Goal: Register for event/course

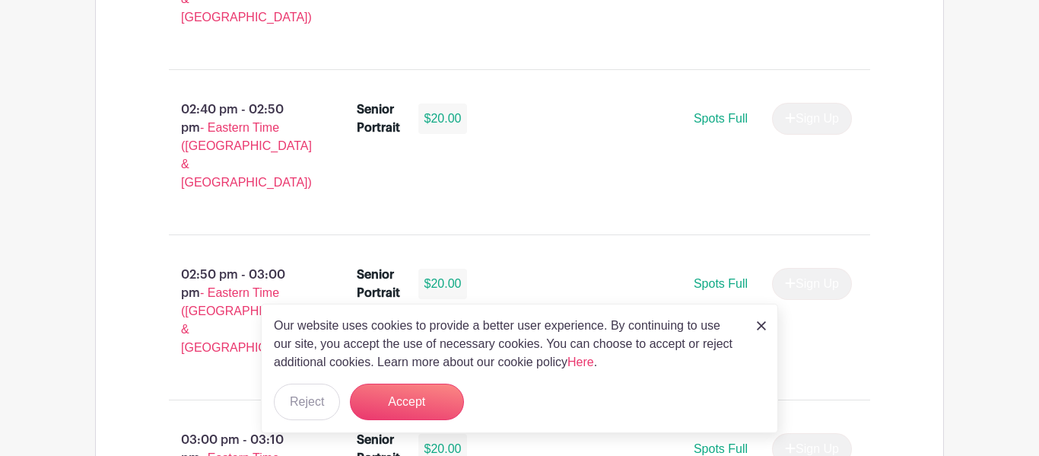
scroll to position [1293, 0]
click at [753, 328] on div "Our website uses cookies to provide a better user experience. By continuing to …" at bounding box center [519, 367] width 517 height 129
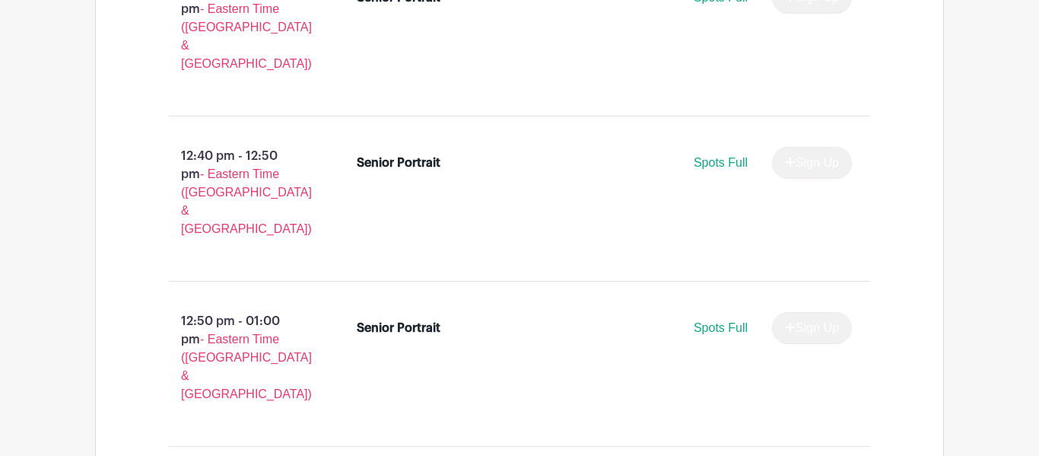
scroll to position [5495, 0]
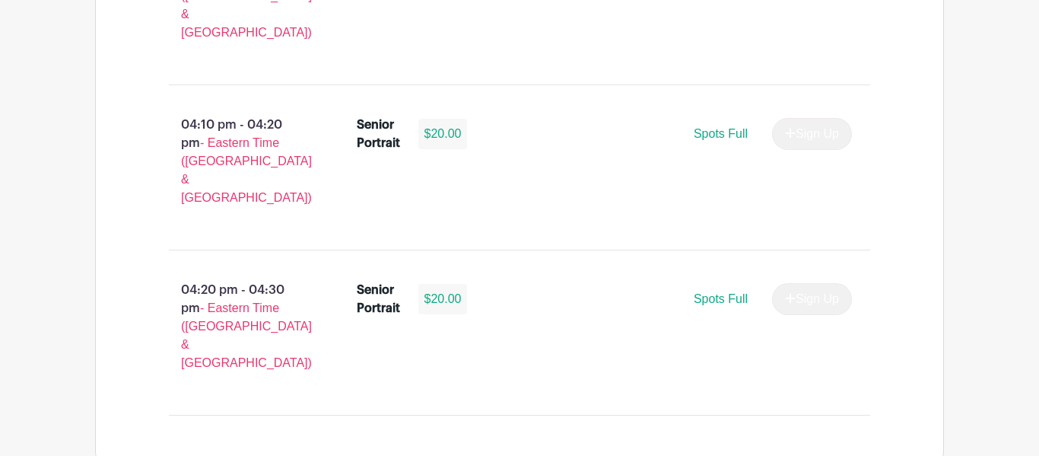
scroll to position [2718, 0]
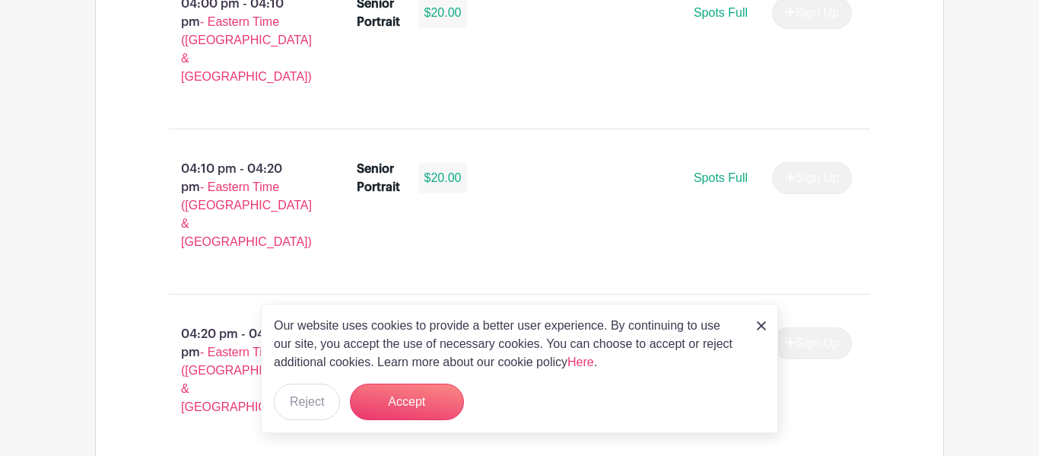
select select "3948"
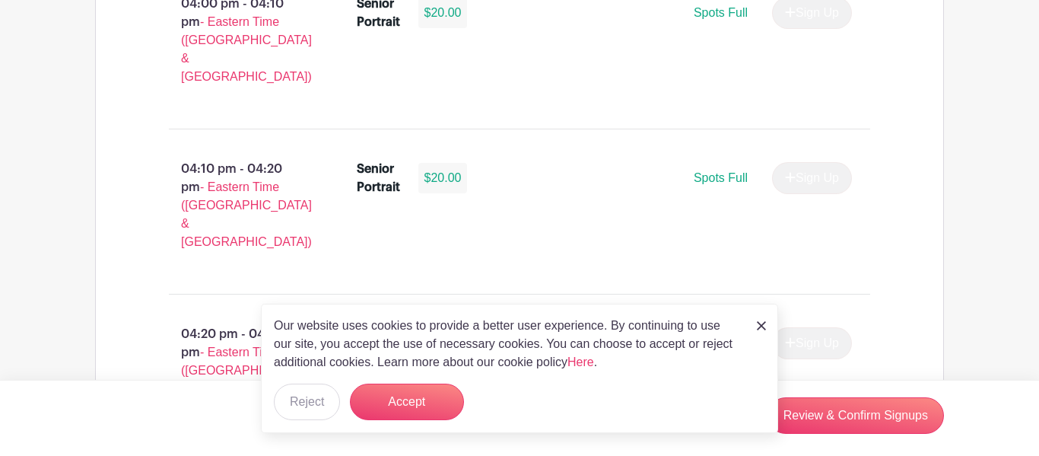
click at [763, 329] on img at bounding box center [761, 325] width 9 height 9
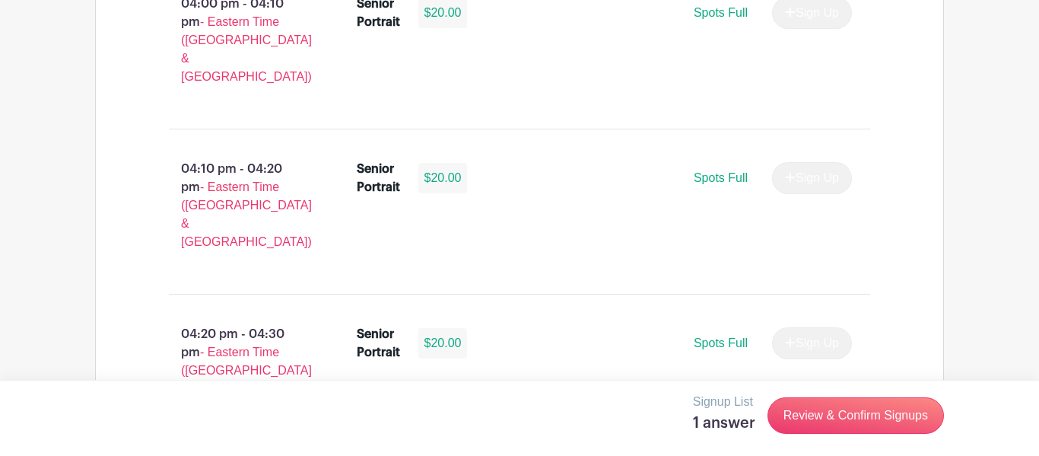
scroll to position [0, 0]
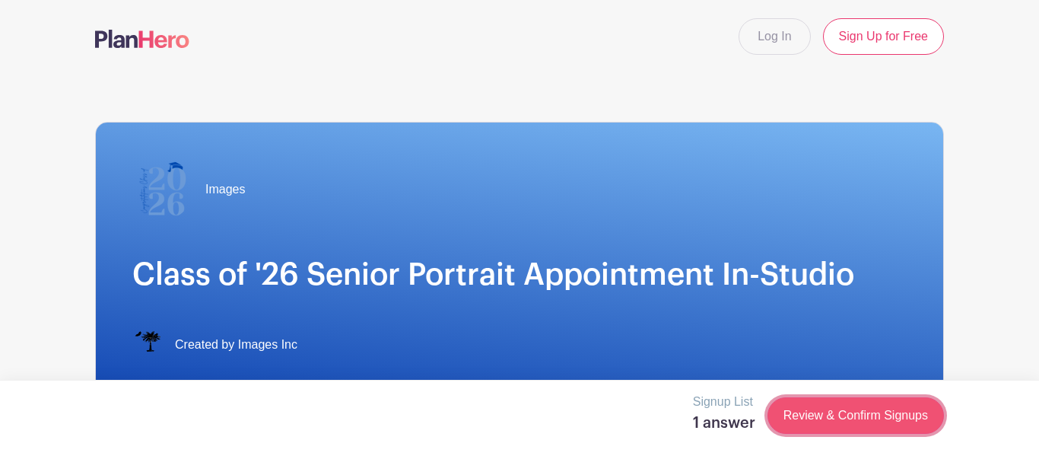
click at [822, 414] on link "Review & Confirm Signups" at bounding box center [855, 415] width 176 height 37
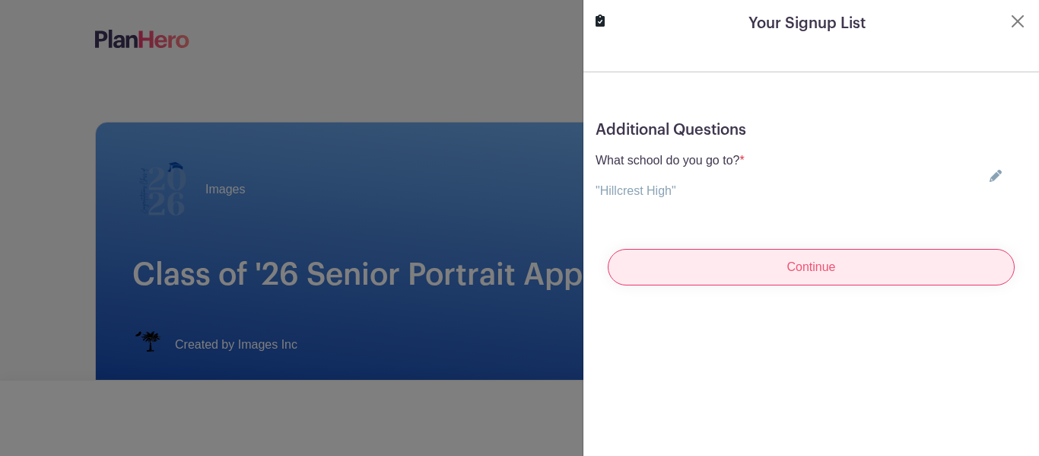
click at [754, 256] on input "Continue" at bounding box center [811, 267] width 407 height 37
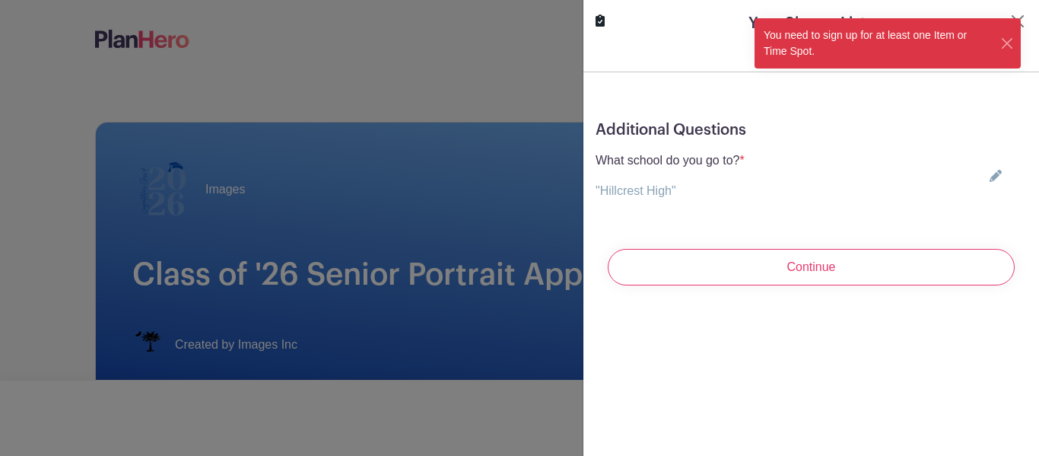
click at [813, 28] on div "You need to sign up for at least one Item or Time Spot." at bounding box center [877, 43] width 246 height 50
click at [721, 77] on form "Additional Questions What school do you go to? * "Hillcrest High" Choose your a…" at bounding box center [811, 184] width 456 height 226
click at [498, 140] on div at bounding box center [519, 228] width 1039 height 456
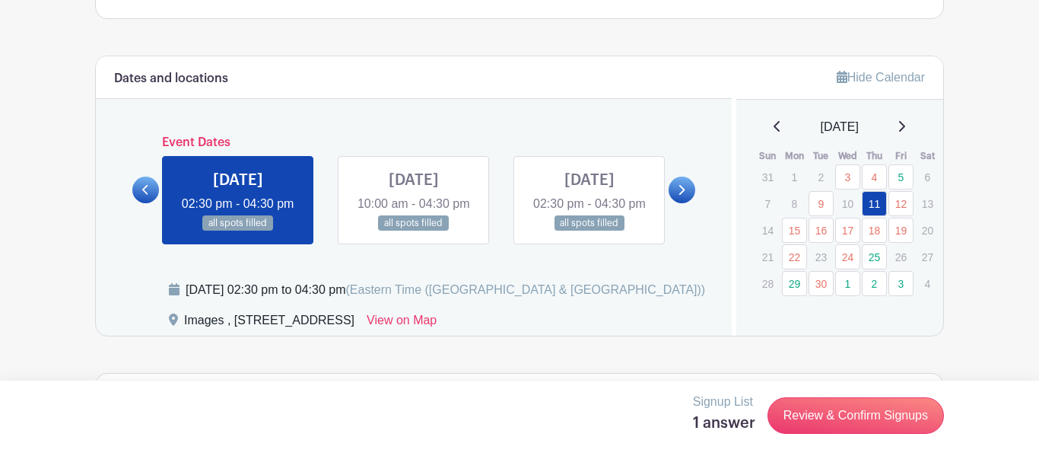
scroll to position [767, 0]
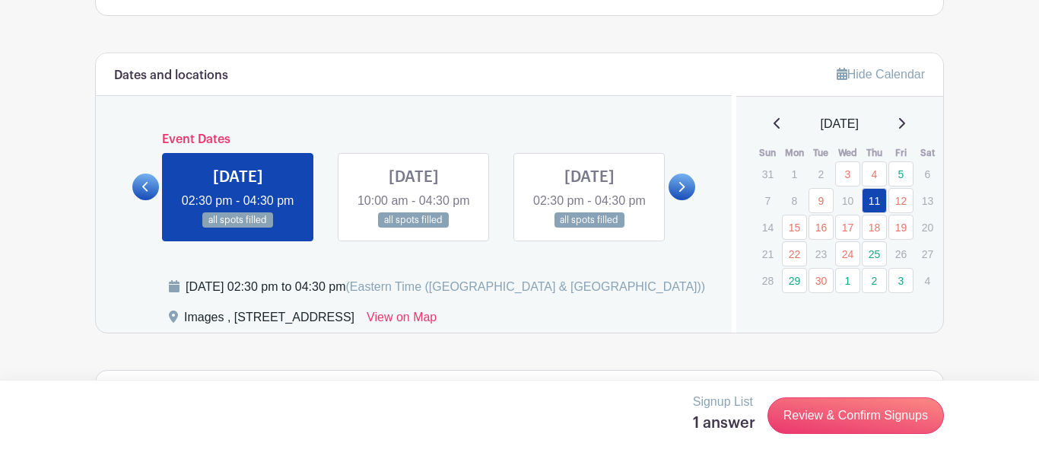
click at [691, 194] on link at bounding box center [681, 186] width 27 height 27
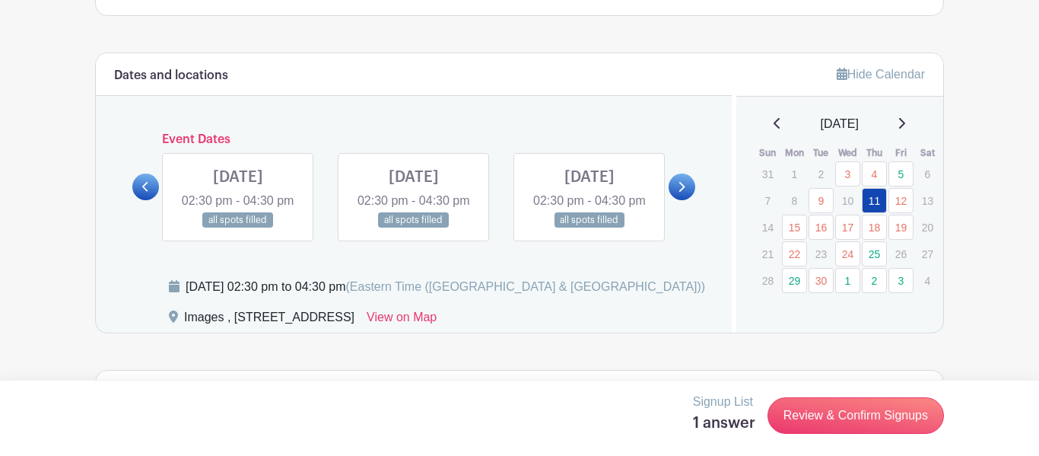
click at [691, 194] on link at bounding box center [681, 186] width 27 height 27
click at [238, 228] on link at bounding box center [238, 228] width 0 height 0
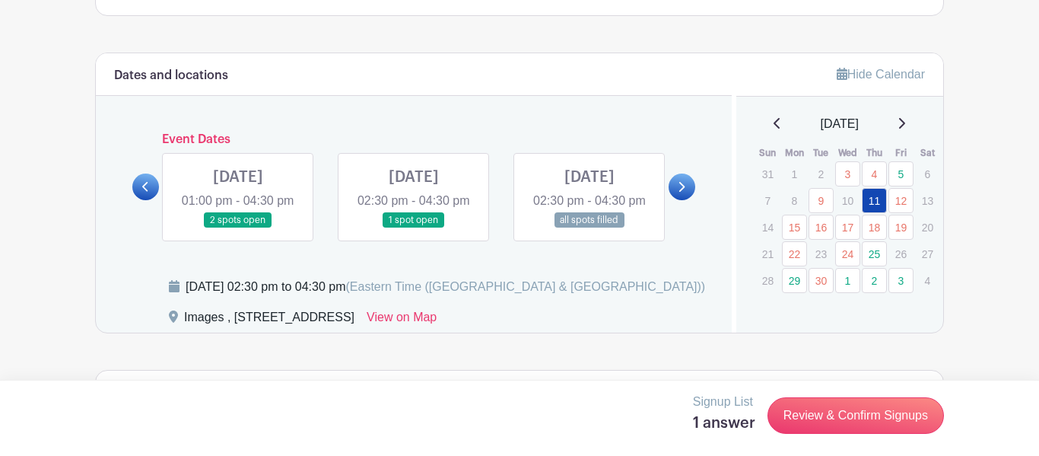
click at [238, 228] on link at bounding box center [238, 228] width 0 height 0
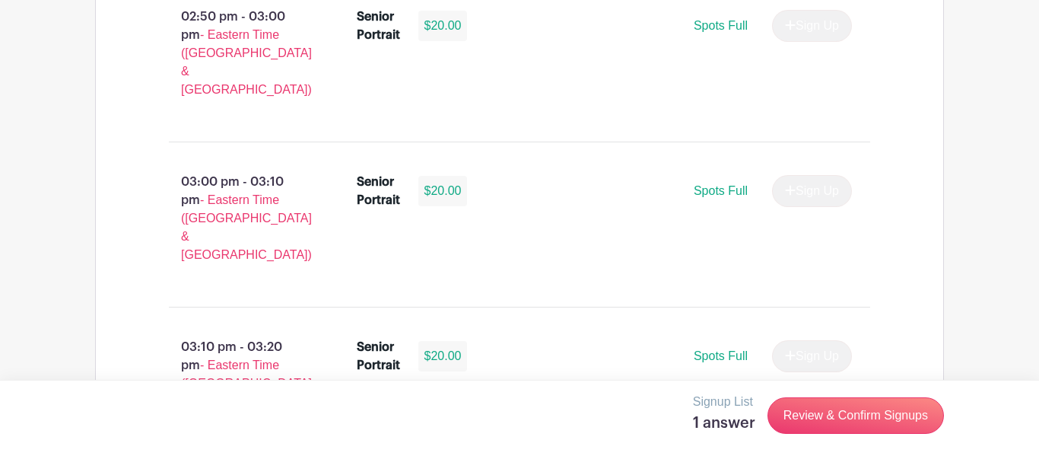
scroll to position [3036, 0]
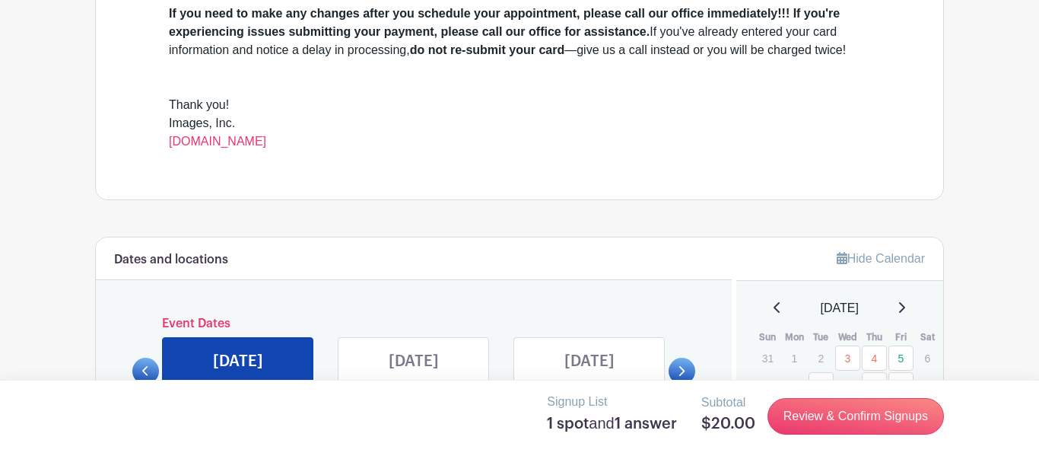
scroll to position [592, 0]
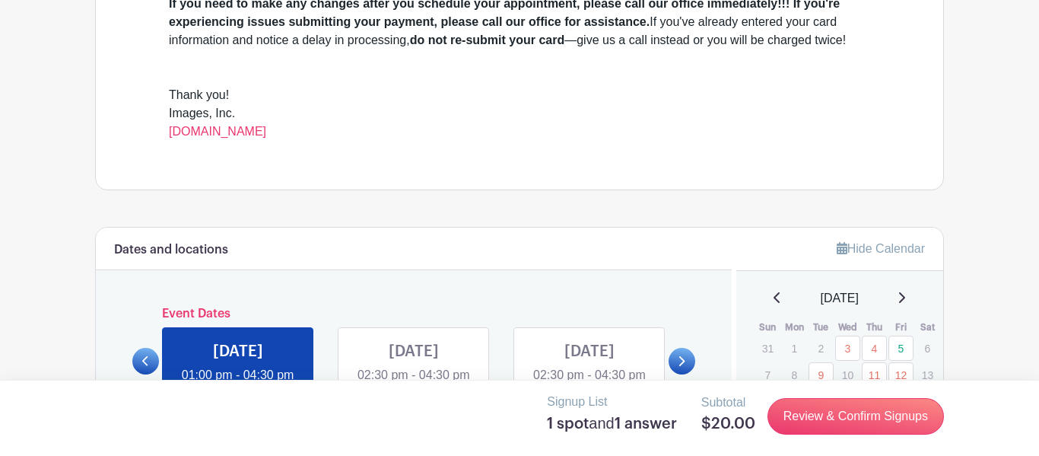
click at [414, 402] on link at bounding box center [414, 402] width 0 height 0
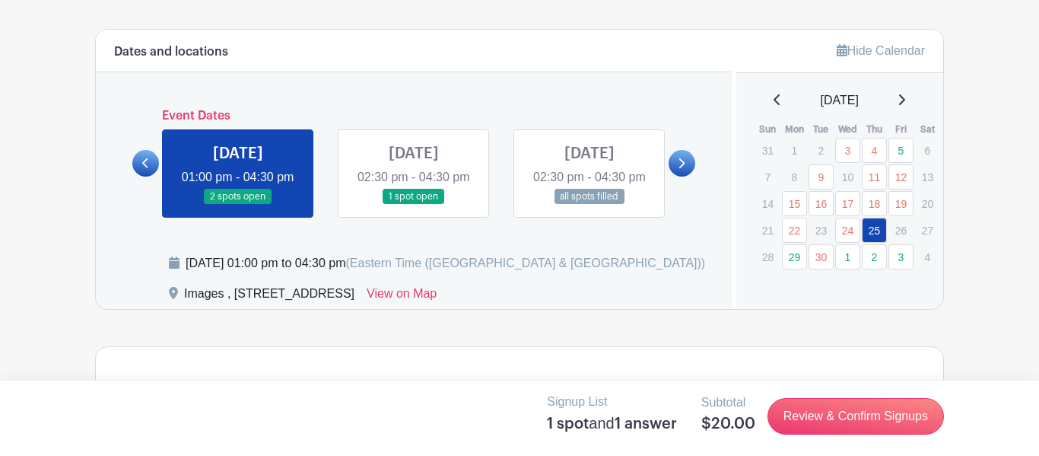
scroll to position [795, 0]
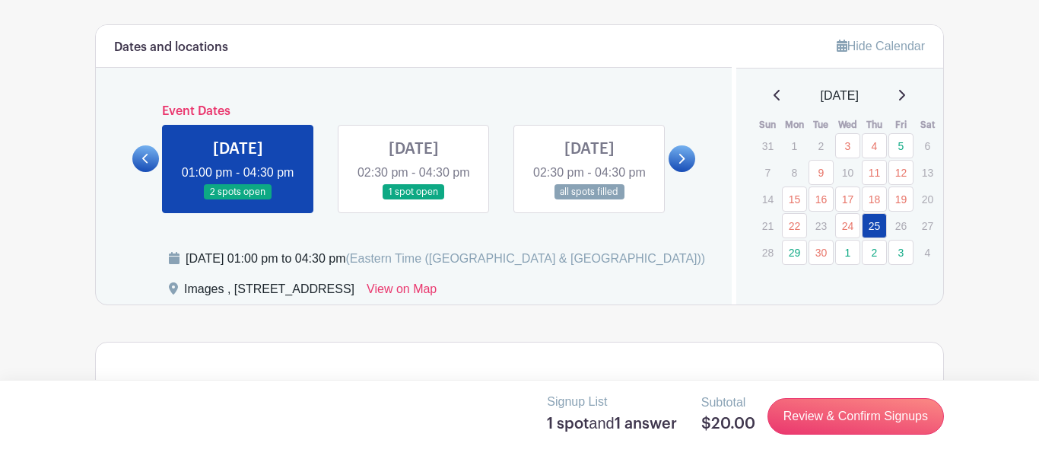
click at [414, 200] on link at bounding box center [414, 200] width 0 height 0
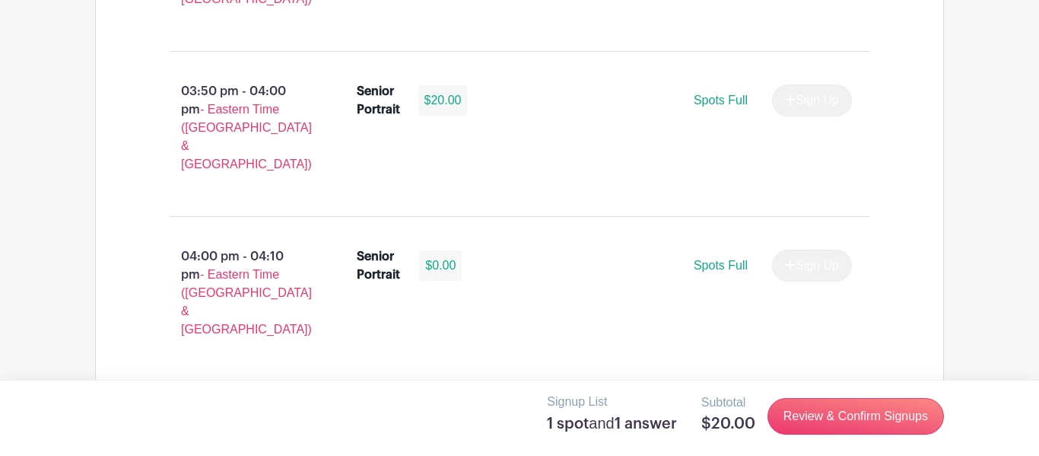
scroll to position [2463, 0]
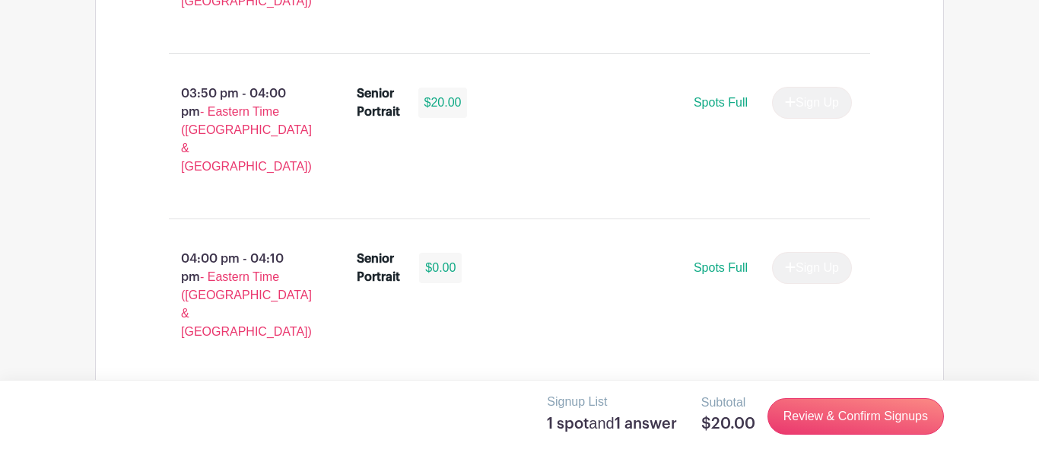
click at [794, 417] on button "Sign Up" at bounding box center [812, 433] width 80 height 32
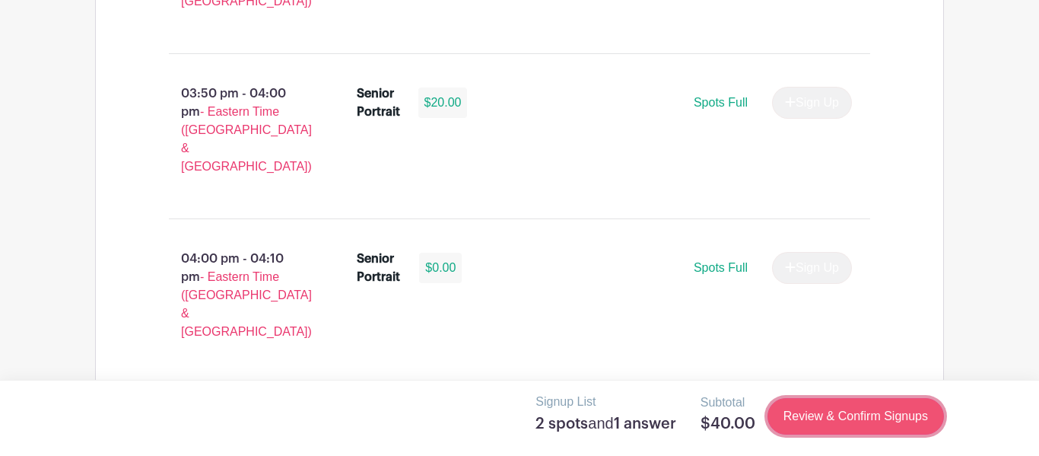
click at [819, 411] on link "Review & Confirm Signups" at bounding box center [855, 416] width 176 height 37
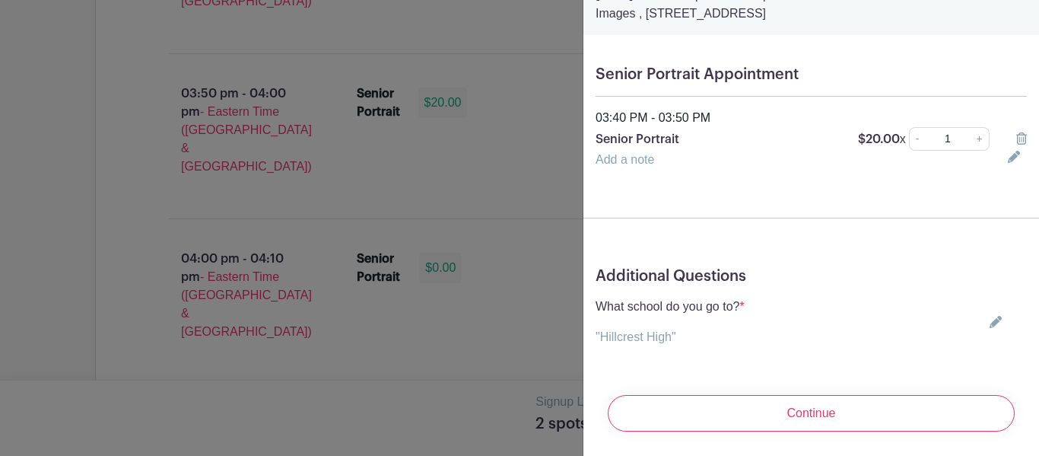
scroll to position [306, 0]
click at [1021, 139] on icon at bounding box center [1021, 138] width 11 height 12
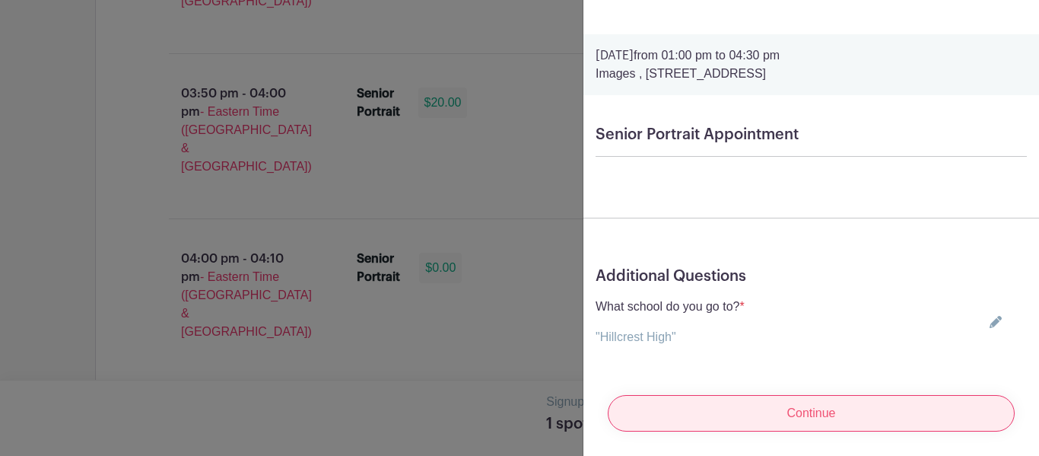
scroll to position [0, 0]
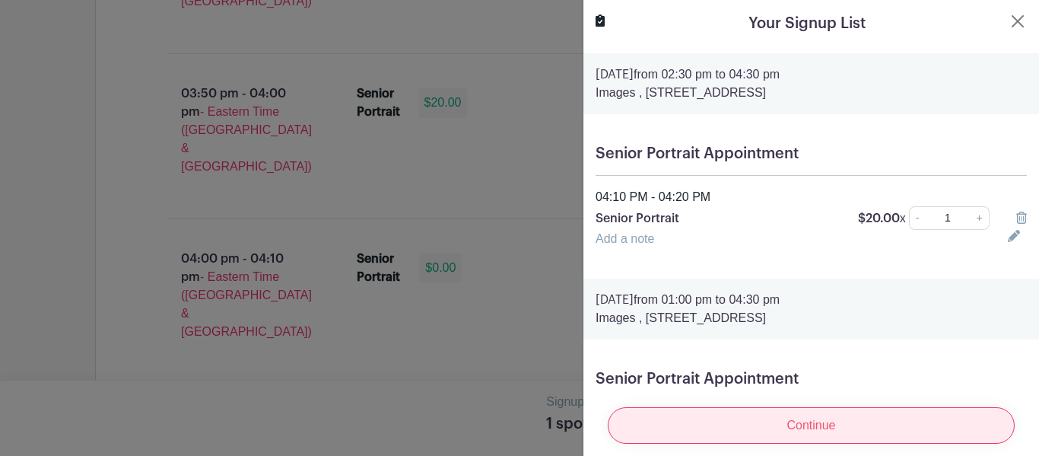
click at [876, 436] on input "Continue" at bounding box center [811, 425] width 407 height 37
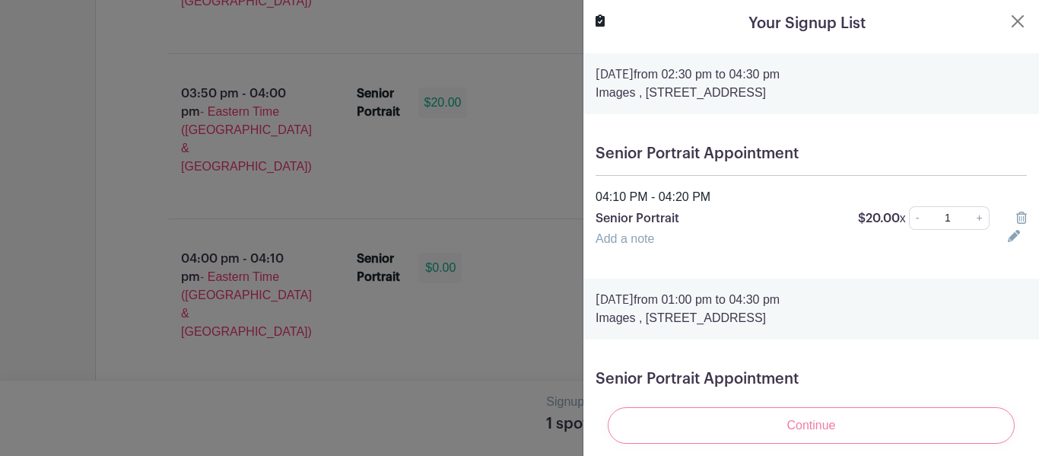
click at [747, 421] on div "Continue" at bounding box center [810, 425] width 431 height 61
click at [868, 427] on div "Continue" at bounding box center [810, 425] width 431 height 61
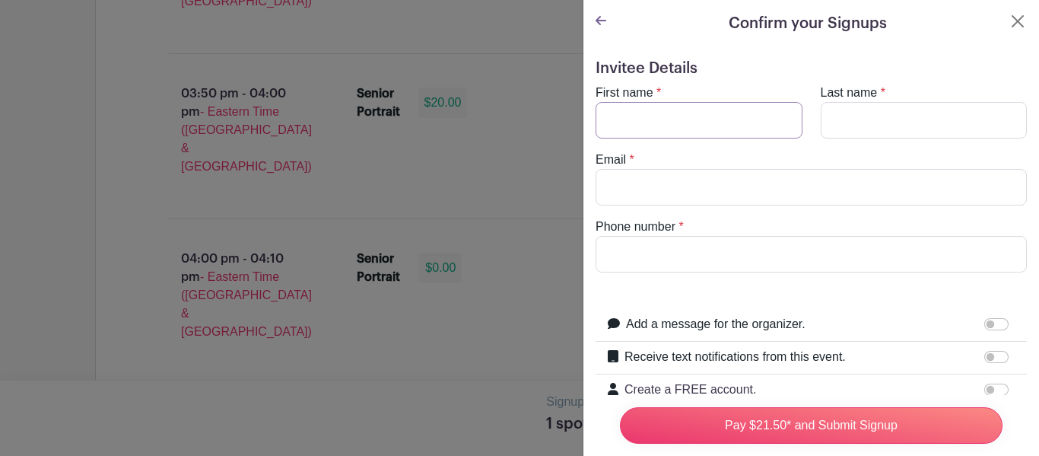
click at [642, 125] on input "First name" at bounding box center [698, 120] width 207 height 37
type input "Lena"
click at [830, 129] on input "Last name" at bounding box center [924, 120] width 207 height 37
type input "Farhan"
click at [701, 189] on input "Email" at bounding box center [810, 187] width 431 height 37
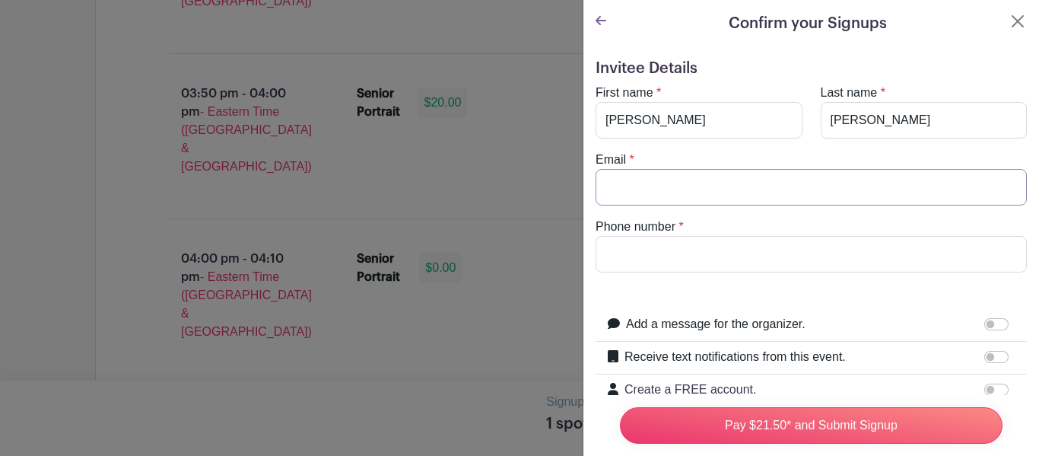
type input "lenafarhan@icloud.com"
click at [695, 255] on input "Phone number" at bounding box center [810, 254] width 431 height 37
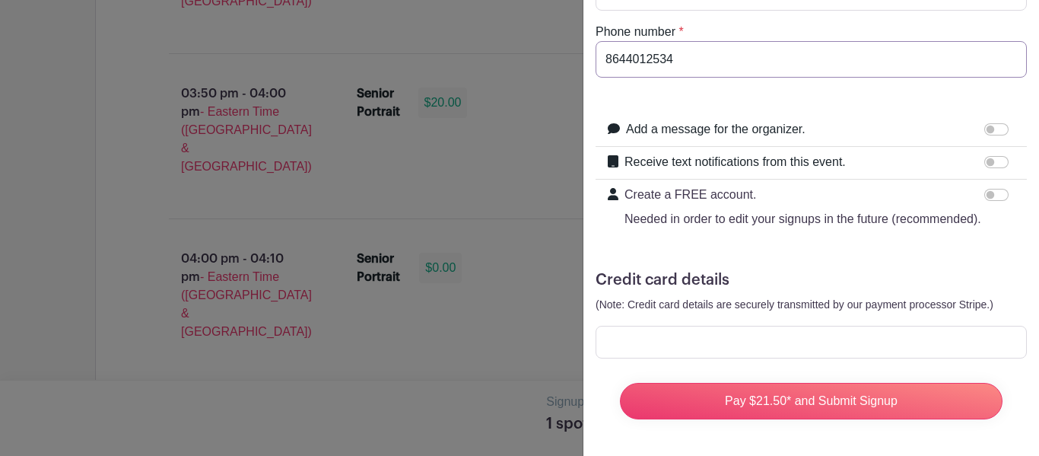
type input "8644012534"
click at [874, 329] on div at bounding box center [810, 341] width 431 height 33
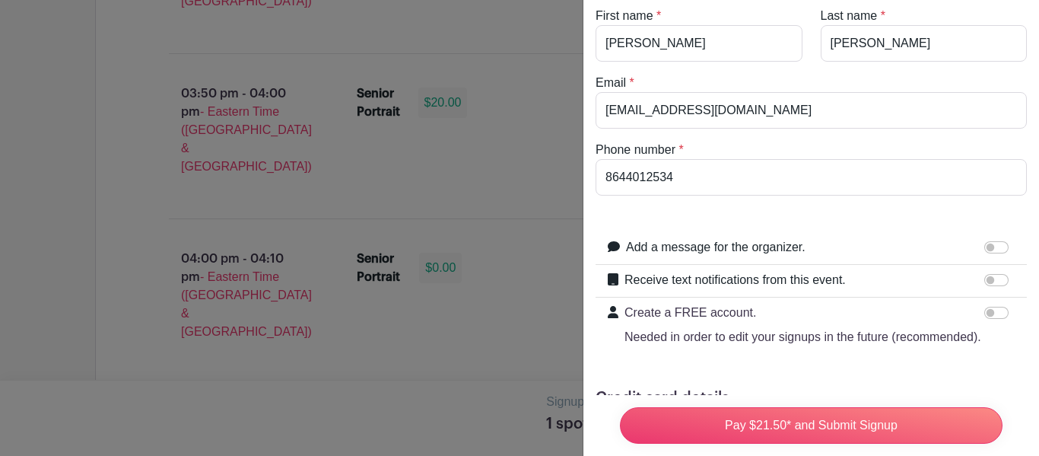
scroll to position [80, 0]
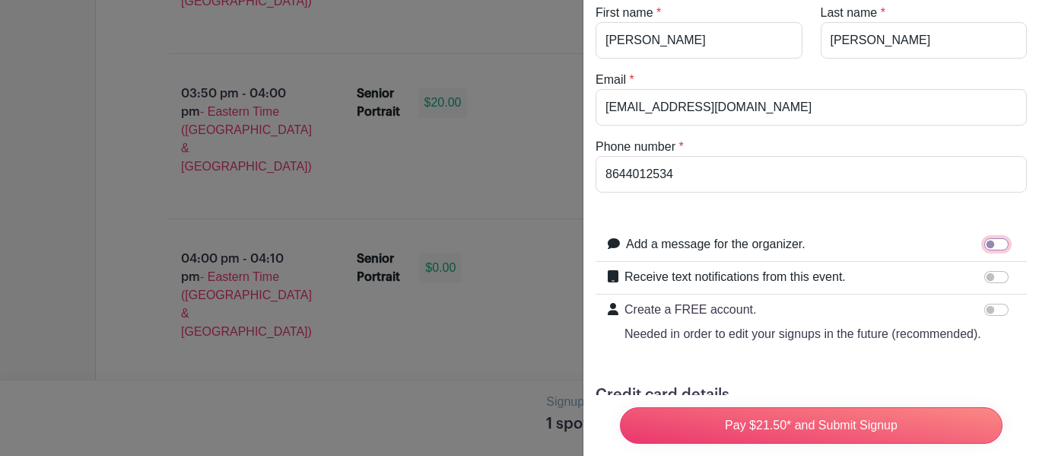
click at [994, 242] on input "Add a message for the organizer." at bounding box center [996, 244] width 24 height 12
checkbox input "true"
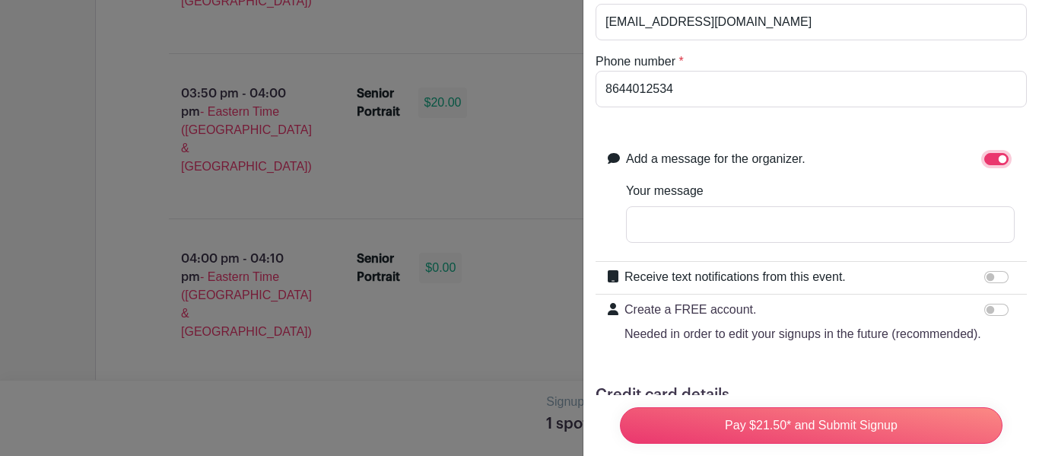
scroll to position [166, 0]
click at [922, 232] on input "Your message" at bounding box center [820, 223] width 389 height 37
click at [992, 278] on input "Receive text notifications from this event." at bounding box center [996, 276] width 24 height 12
checkbox input "true"
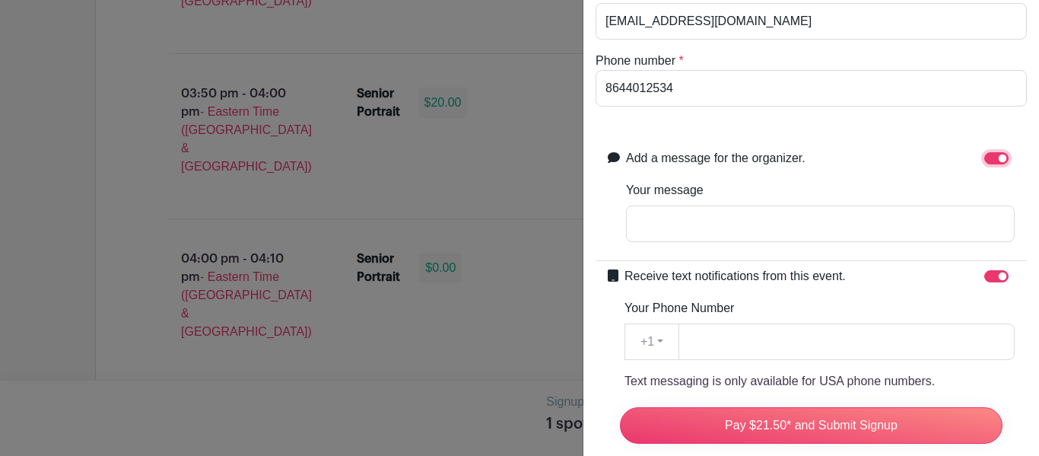
click at [992, 160] on input "Add a message for the organizer." at bounding box center [996, 158] width 24 height 12
checkbox input "false"
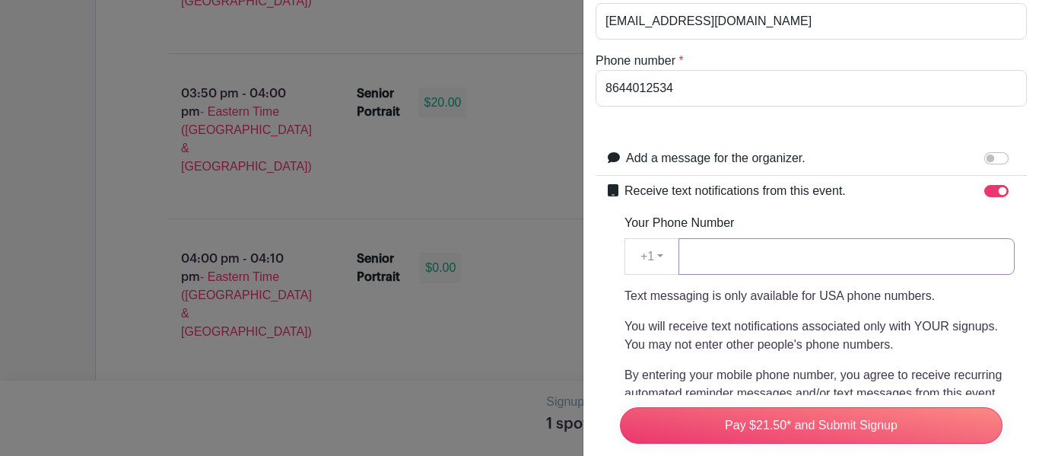
click at [804, 270] on input "Your Phone Number" at bounding box center [846, 256] width 336 height 37
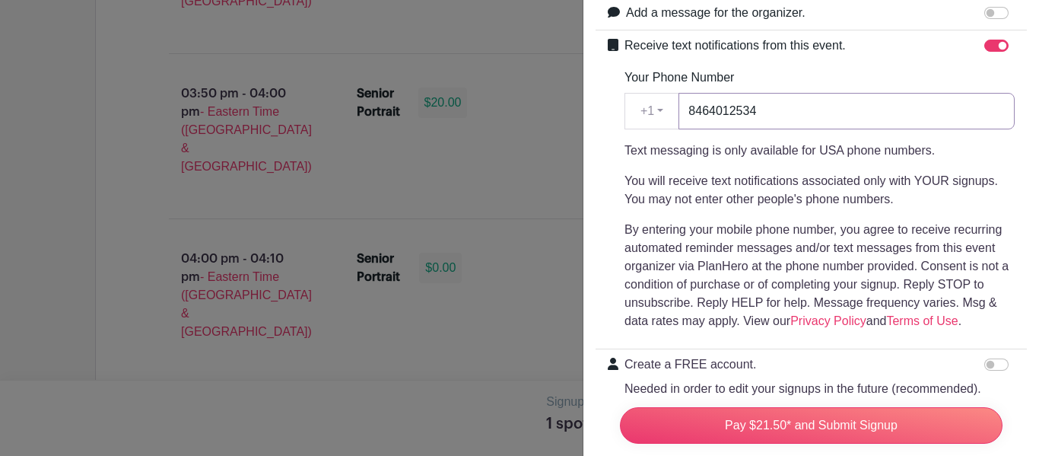
scroll to position [481, 0]
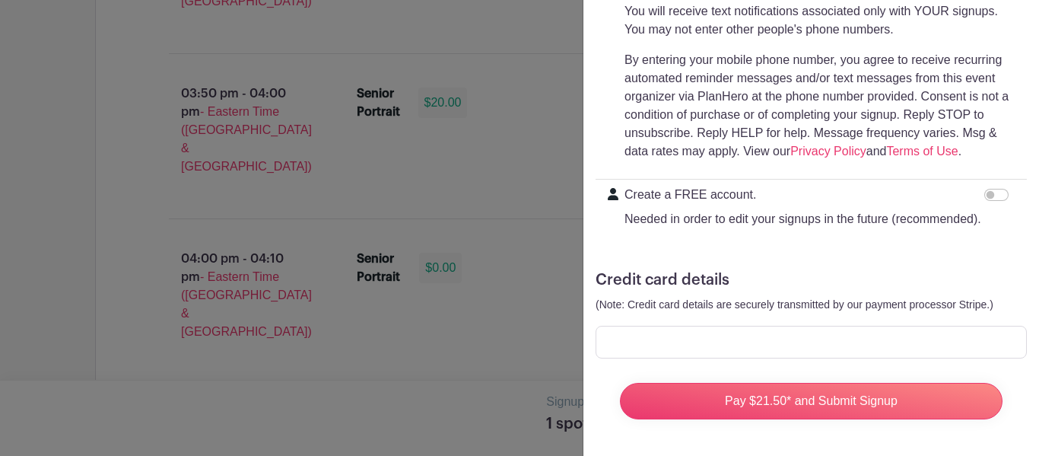
type input "8464012534"
click at [733, 216] on p "Needed in order to edit your signups in the future (recommended)." at bounding box center [802, 219] width 357 height 18
click at [984, 201] on input "Create a FREE account. Needed in order to edit your signups in the future (reco…" at bounding box center [996, 195] width 24 height 12
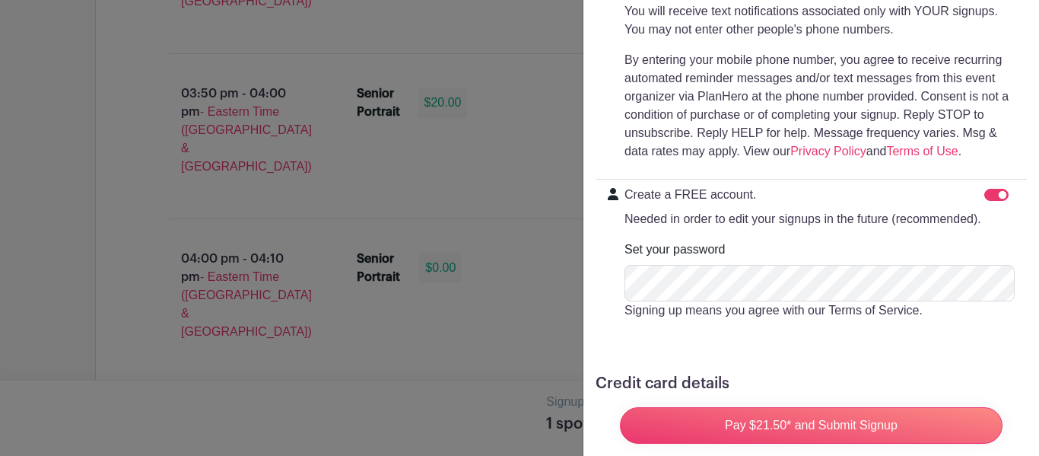
click at [801, 211] on p "Needed in order to edit your signups in the future (recommended)." at bounding box center [802, 219] width 357 height 18
click at [984, 201] on input "Create a FREE account. Needed in order to edit your signups in the future (reco…" at bounding box center [996, 195] width 24 height 12
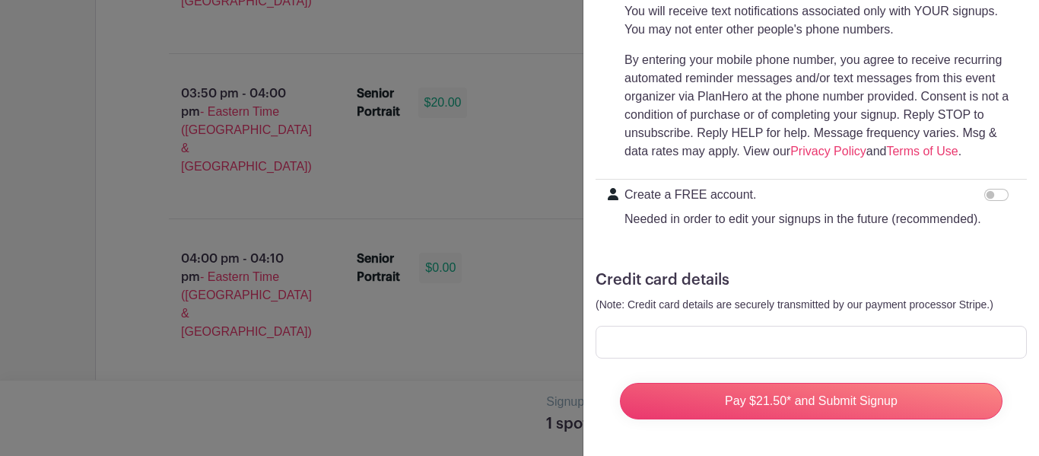
click at [805, 215] on p "Needed in order to edit your signups in the future (recommended)." at bounding box center [802, 219] width 357 height 18
click at [984, 201] on input "Create a FREE account. Needed in order to edit your signups in the future (reco…" at bounding box center [996, 195] width 24 height 12
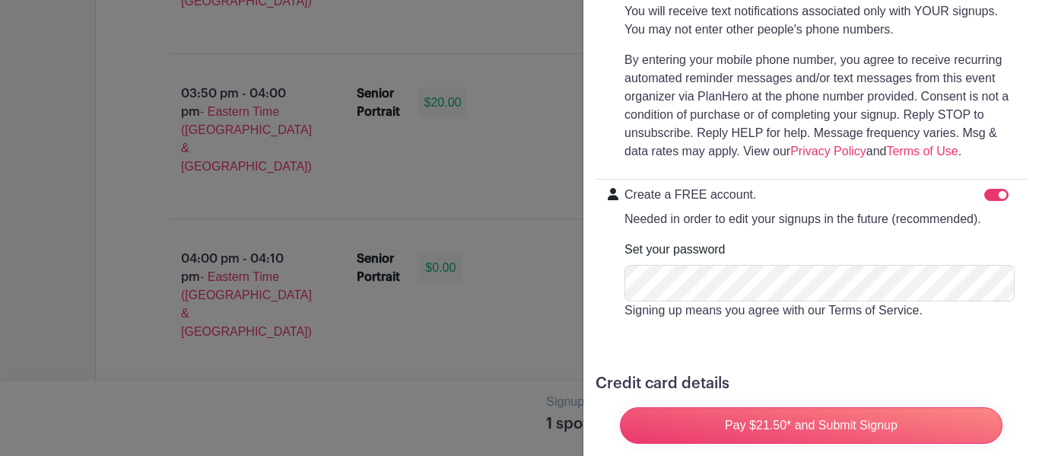
click at [724, 208] on label "Create a FREE account. Needed in order to edit your signups in the future (reco…" at bounding box center [802, 207] width 357 height 43
click at [984, 201] on input "Create a FREE account. Needed in order to edit your signups in the future (reco…" at bounding box center [996, 195] width 24 height 12
checkbox input "false"
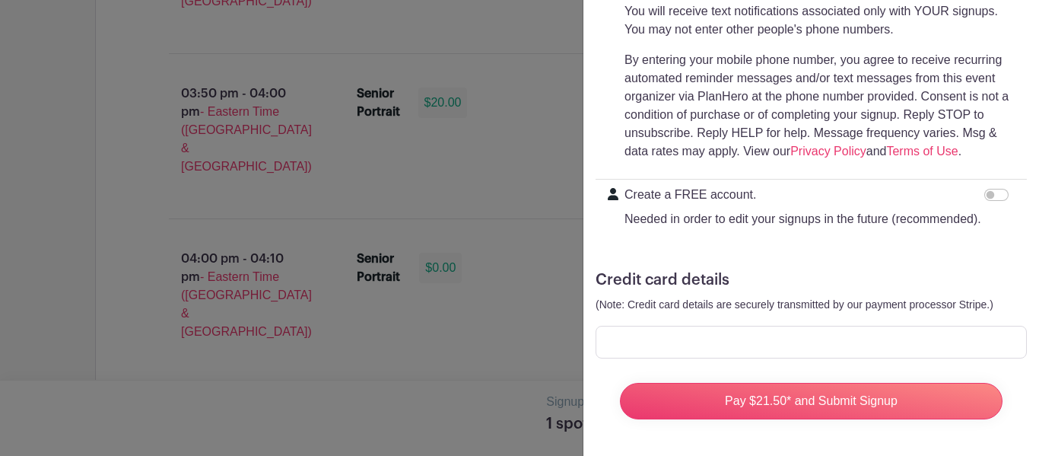
click at [712, 330] on div at bounding box center [810, 341] width 431 height 33
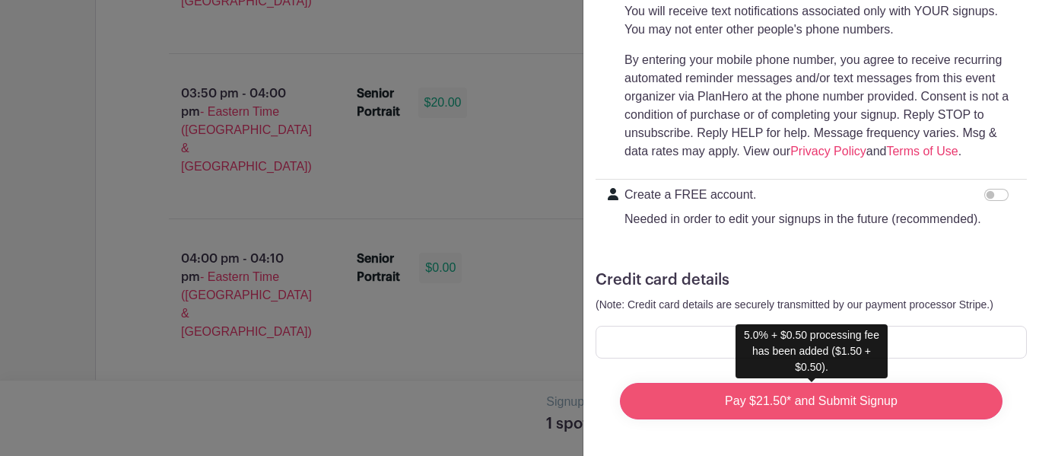
click at [842, 409] on input "Pay $21.50* and Submit Signup" at bounding box center [811, 400] width 382 height 37
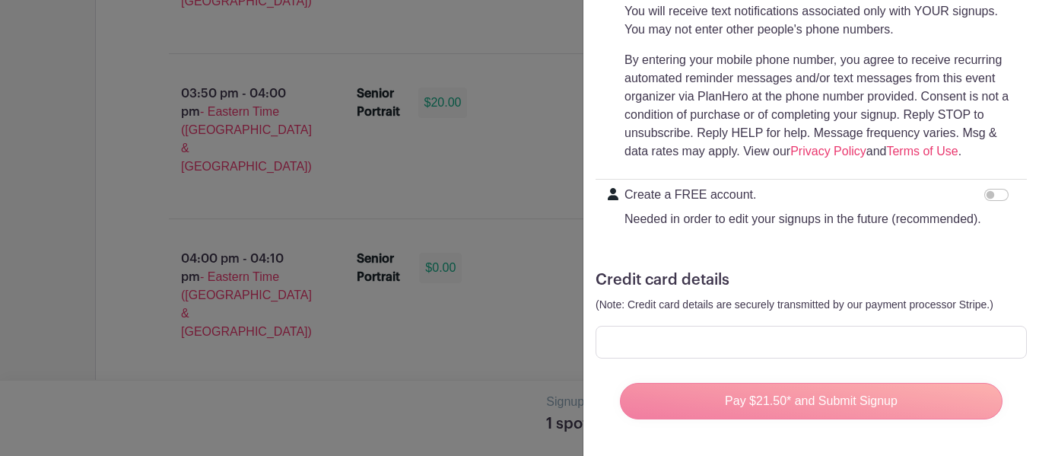
click at [821, 407] on div "Pay $21.50* and Submit Signup" at bounding box center [811, 400] width 407 height 61
click at [791, 400] on div "Pay $21.50* and Submit Signup" at bounding box center [811, 400] width 407 height 61
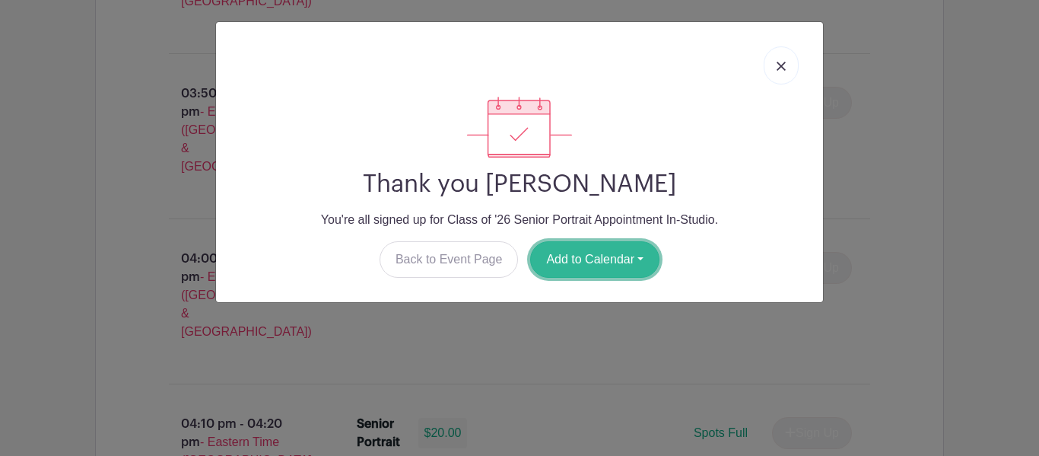
click at [596, 268] on button "Add to Calendar" at bounding box center [594, 259] width 129 height 37
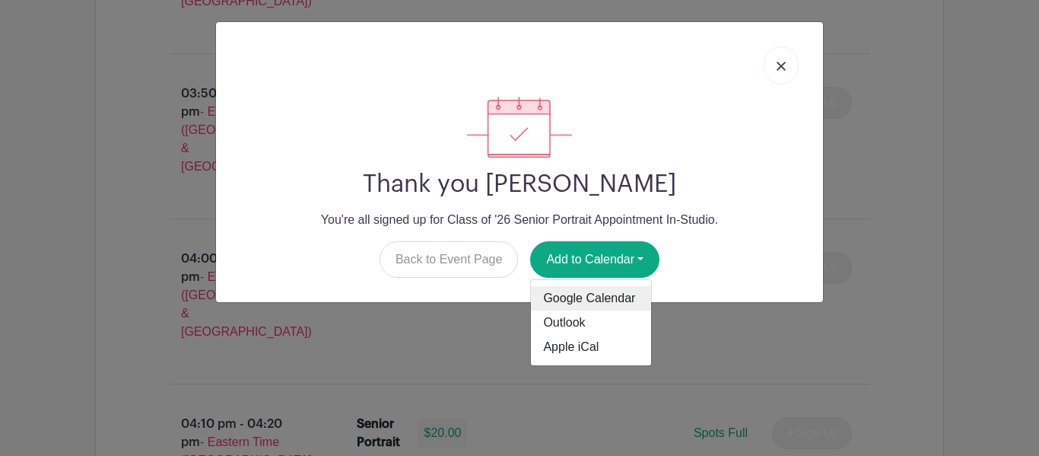
click at [574, 292] on link "Google Calendar" at bounding box center [591, 298] width 120 height 24
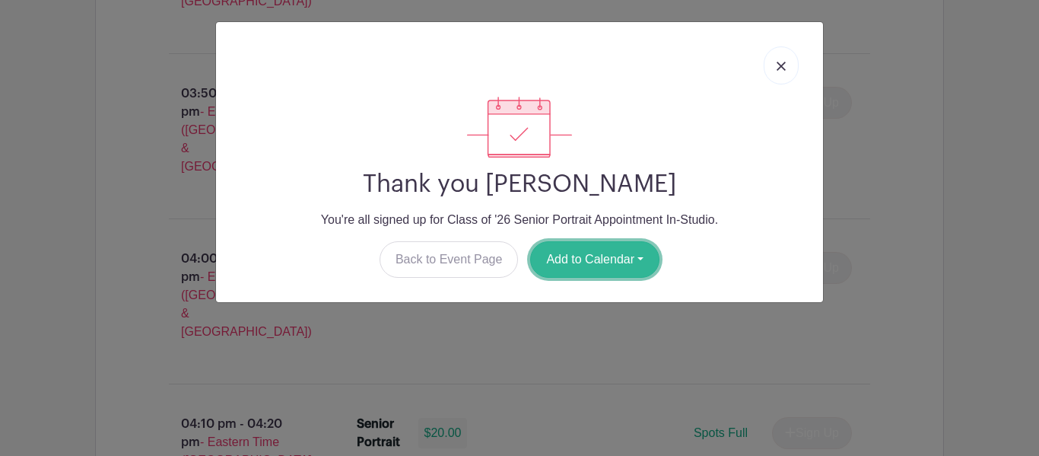
click at [570, 266] on button "Add to Calendar" at bounding box center [594, 259] width 129 height 37
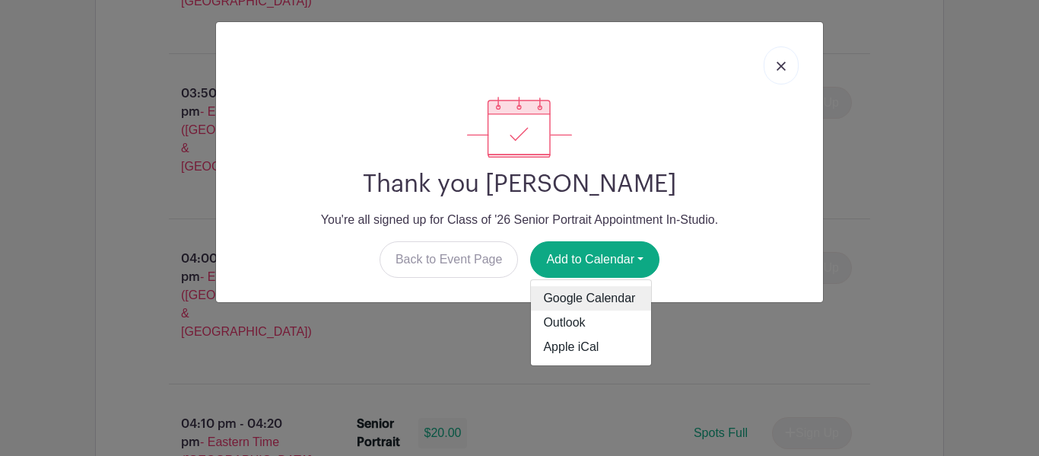
click at [569, 306] on link "Google Calendar" at bounding box center [591, 298] width 120 height 24
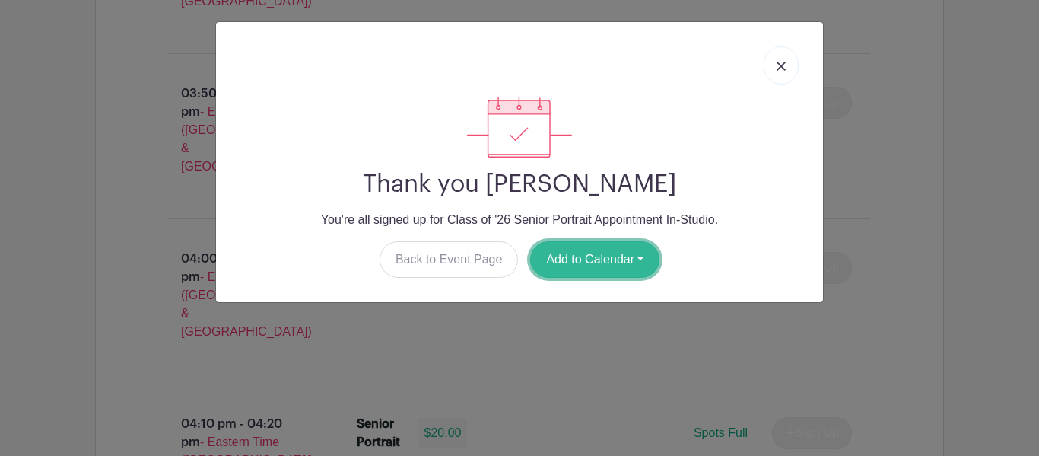
click at [579, 250] on button "Add to Calendar" at bounding box center [594, 259] width 129 height 37
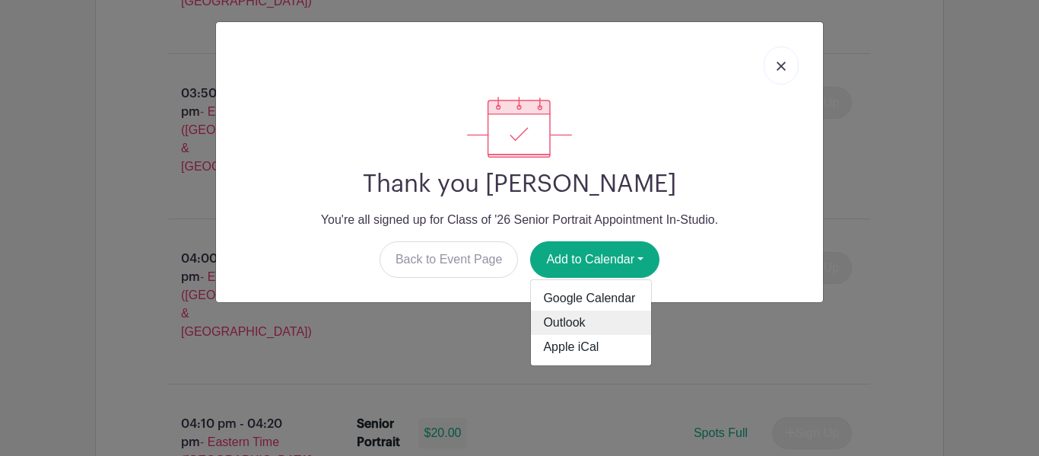
click at [584, 312] on link "Outlook" at bounding box center [591, 322] width 120 height 24
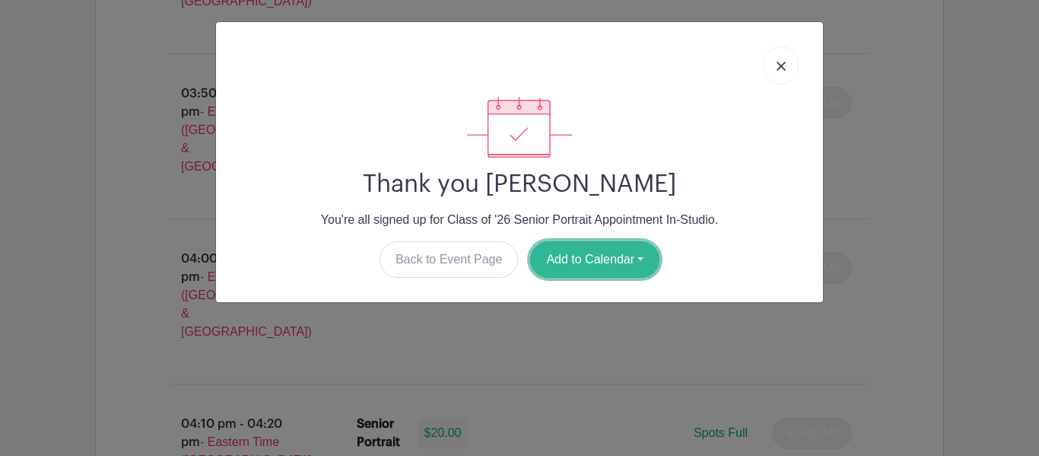
click at [588, 259] on button "Add to Calendar" at bounding box center [594, 259] width 129 height 37
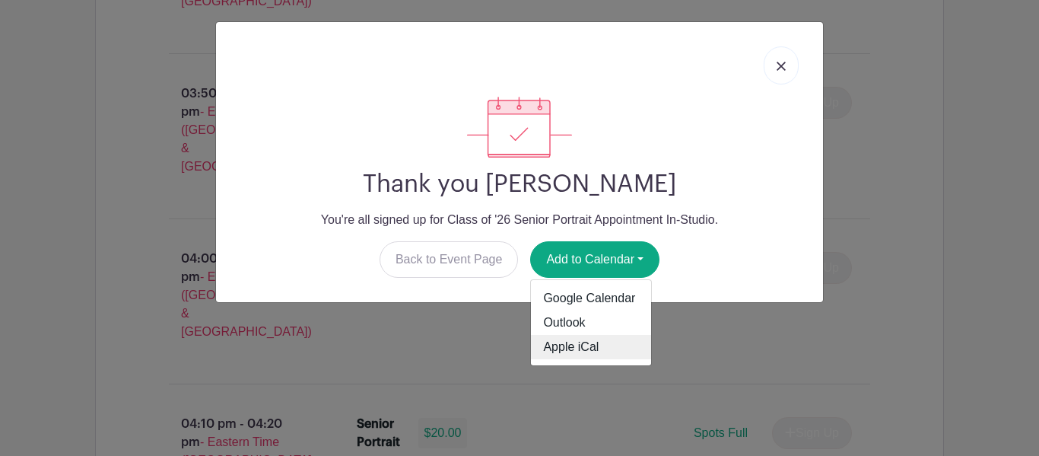
click at [577, 351] on link "Apple iCal" at bounding box center [591, 347] width 120 height 24
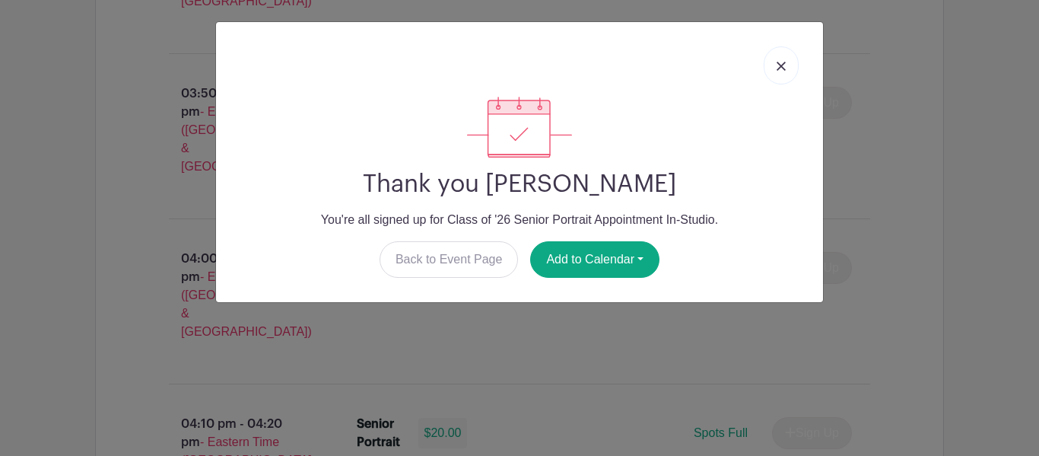
click at [775, 56] on link at bounding box center [780, 65] width 35 height 38
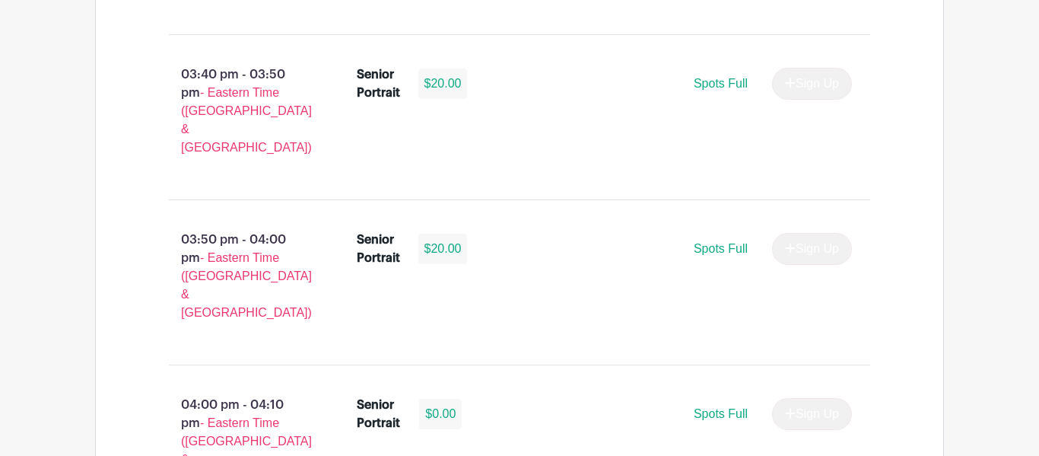
scroll to position [2318, 0]
